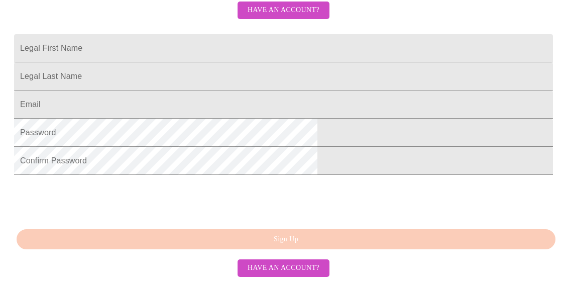
scroll to position [256, 0]
click at [300, 17] on span "Have an account?" at bounding box center [283, 10] width 72 height 13
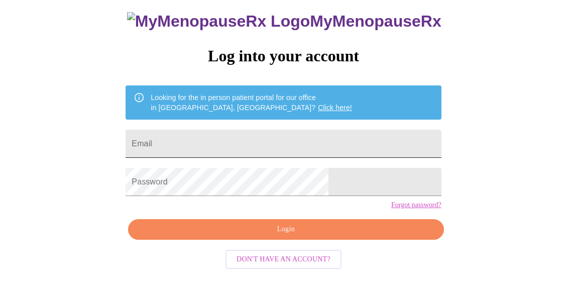
click at [222, 134] on input "Email" at bounding box center [283, 144] width 315 height 28
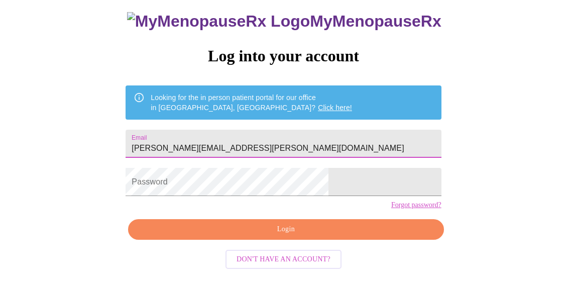
type input "[PERSON_NAME][EMAIL_ADDRESS][PERSON_NAME][DOMAIN_NAME]"
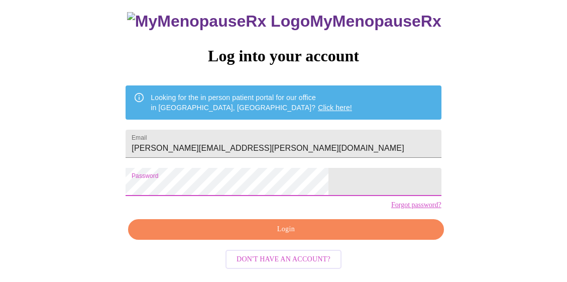
click at [256, 235] on span "Login" at bounding box center [286, 229] width 292 height 13
click at [307, 235] on span "Login" at bounding box center [286, 229] width 292 height 13
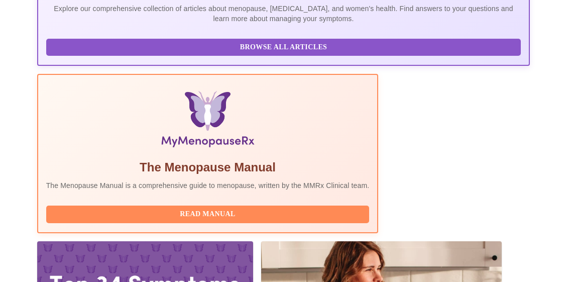
scroll to position [282, 0]
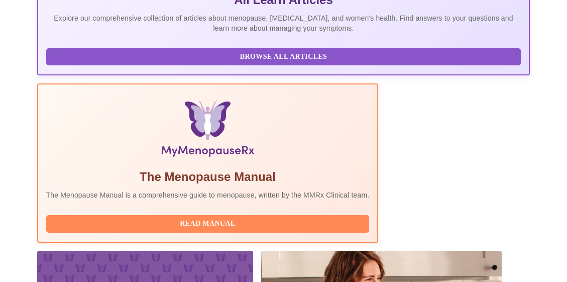
scroll to position [282, 0]
